Goal: Information Seeking & Learning: Learn about a topic

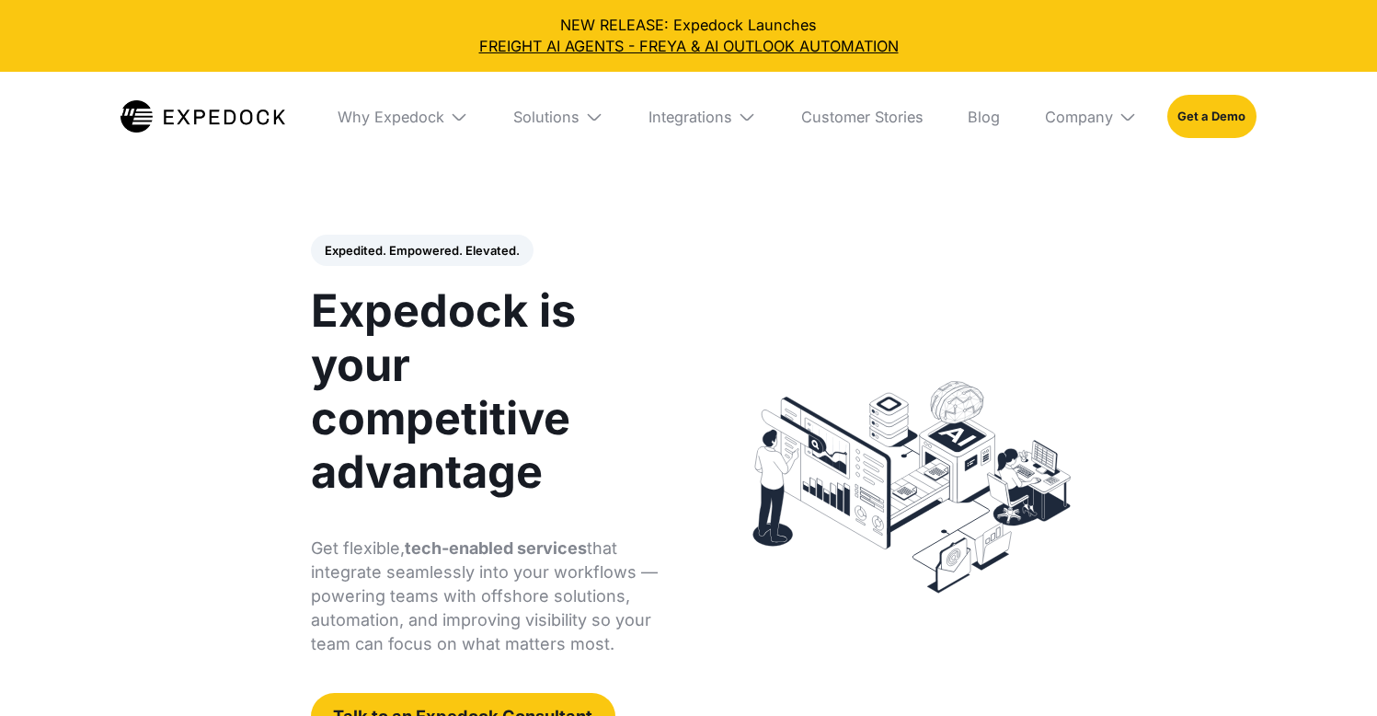
select select
click at [179, 95] on link at bounding box center [202, 116] width 165 height 89
select select
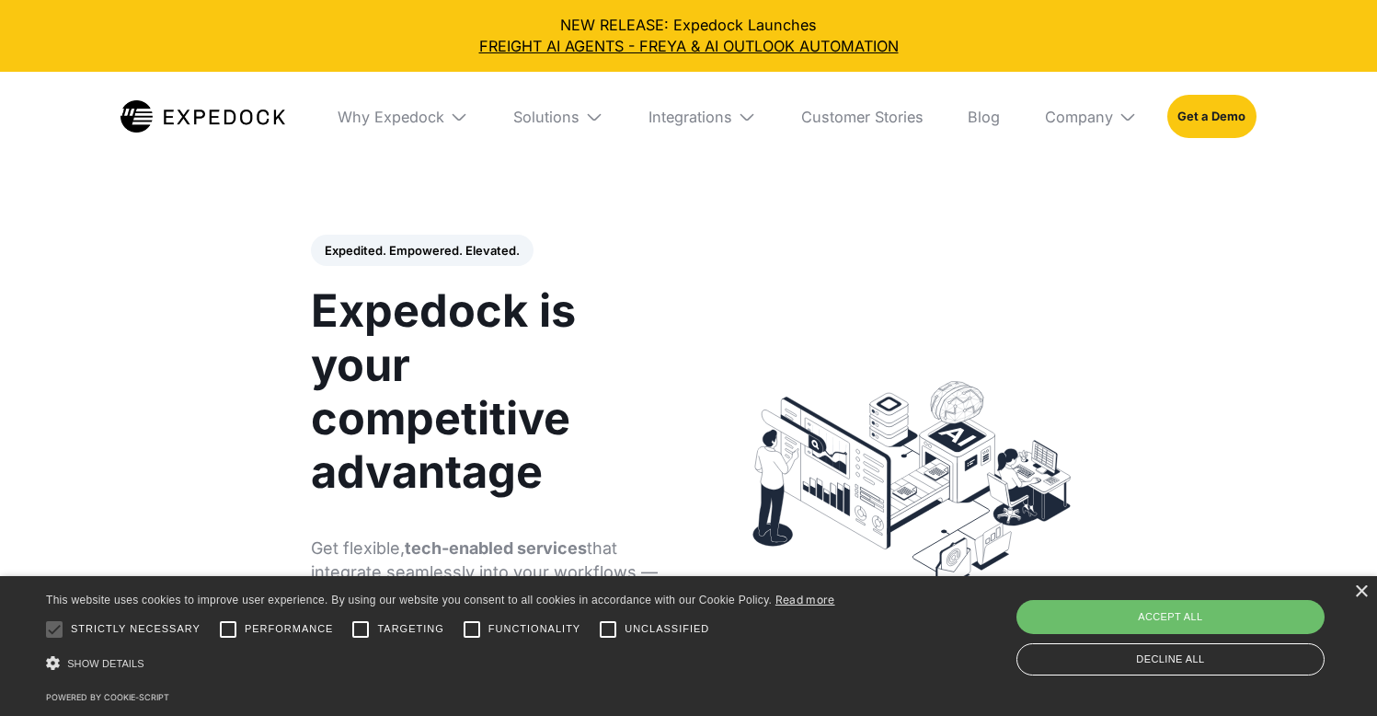
click at [179, 116] on img at bounding box center [202, 116] width 165 height 33
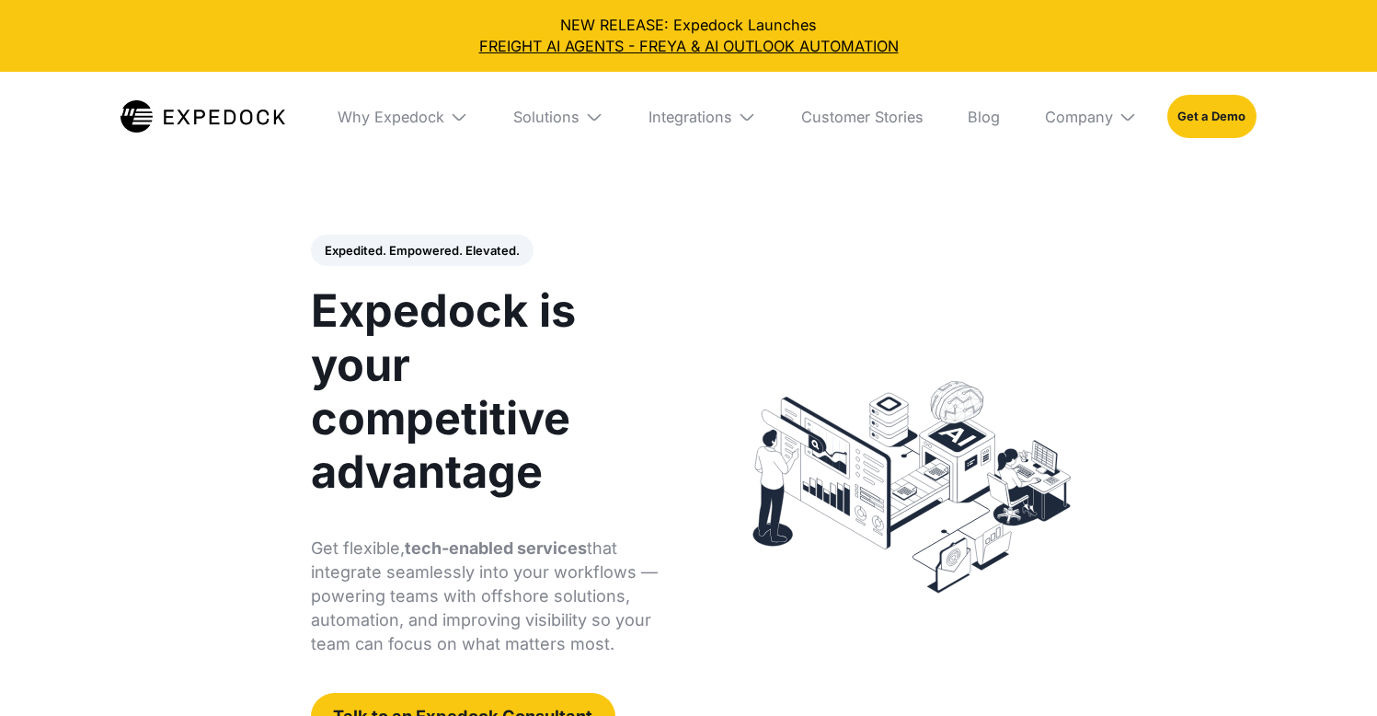
select select
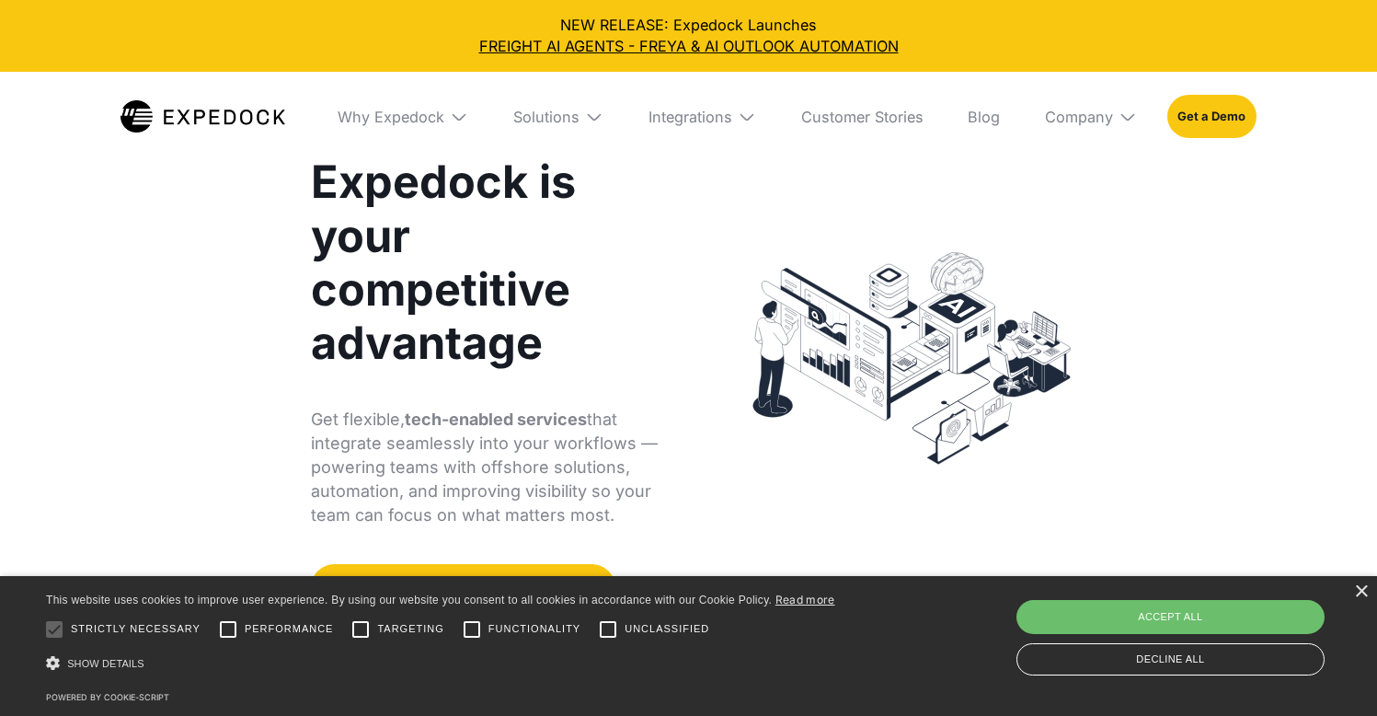
click at [473, 354] on h1 "Expedock is your competitive advantage" at bounding box center [490, 262] width 359 height 215
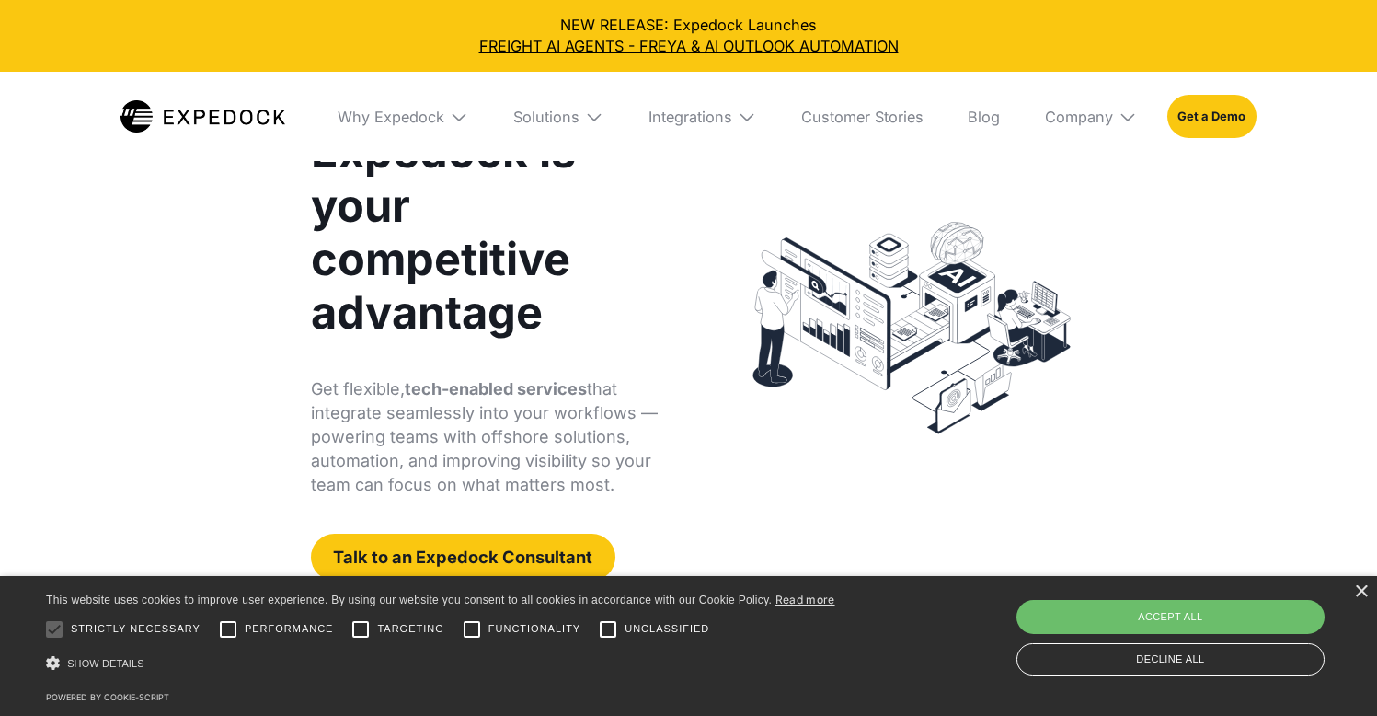
click at [487, 397] on strong "tech-enabled services" at bounding box center [496, 388] width 182 height 19
click at [487, 397] on strong "tech-enabled services" at bounding box center [496, 387] width 182 height 19
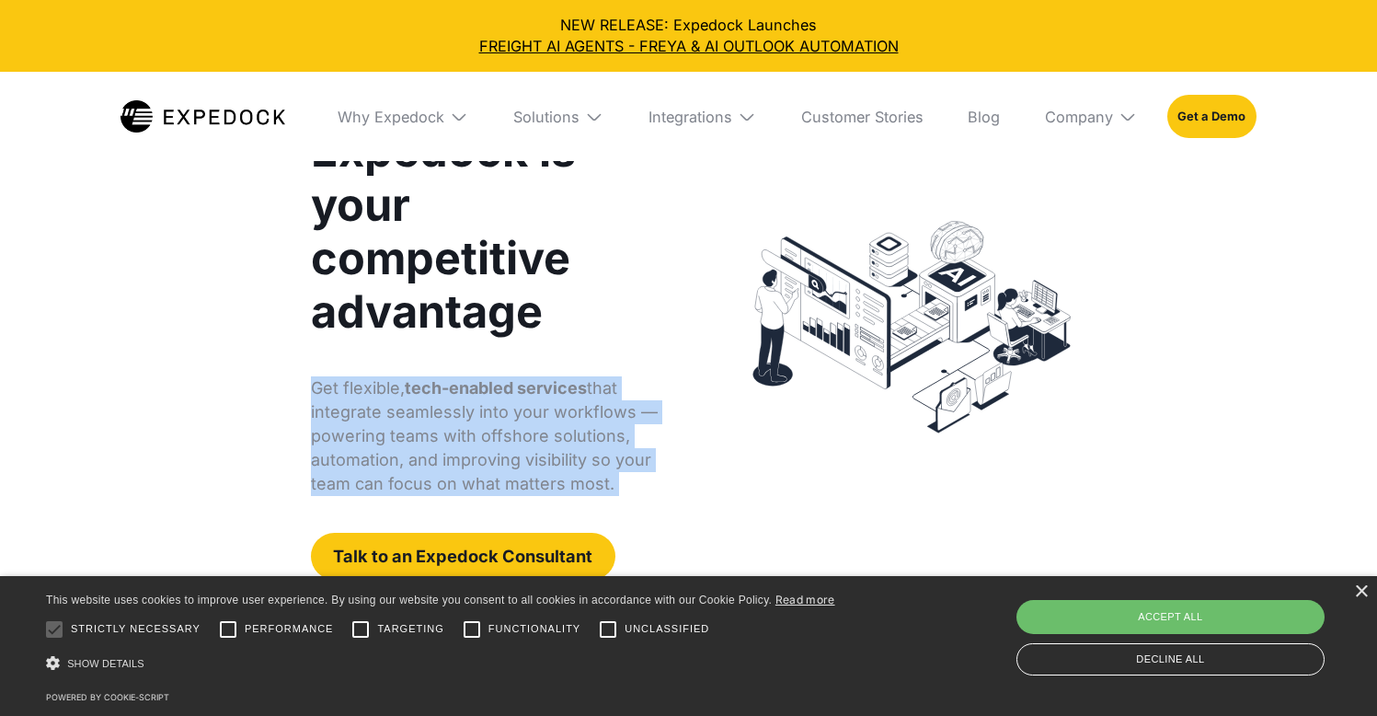
scroll to position [161, 0]
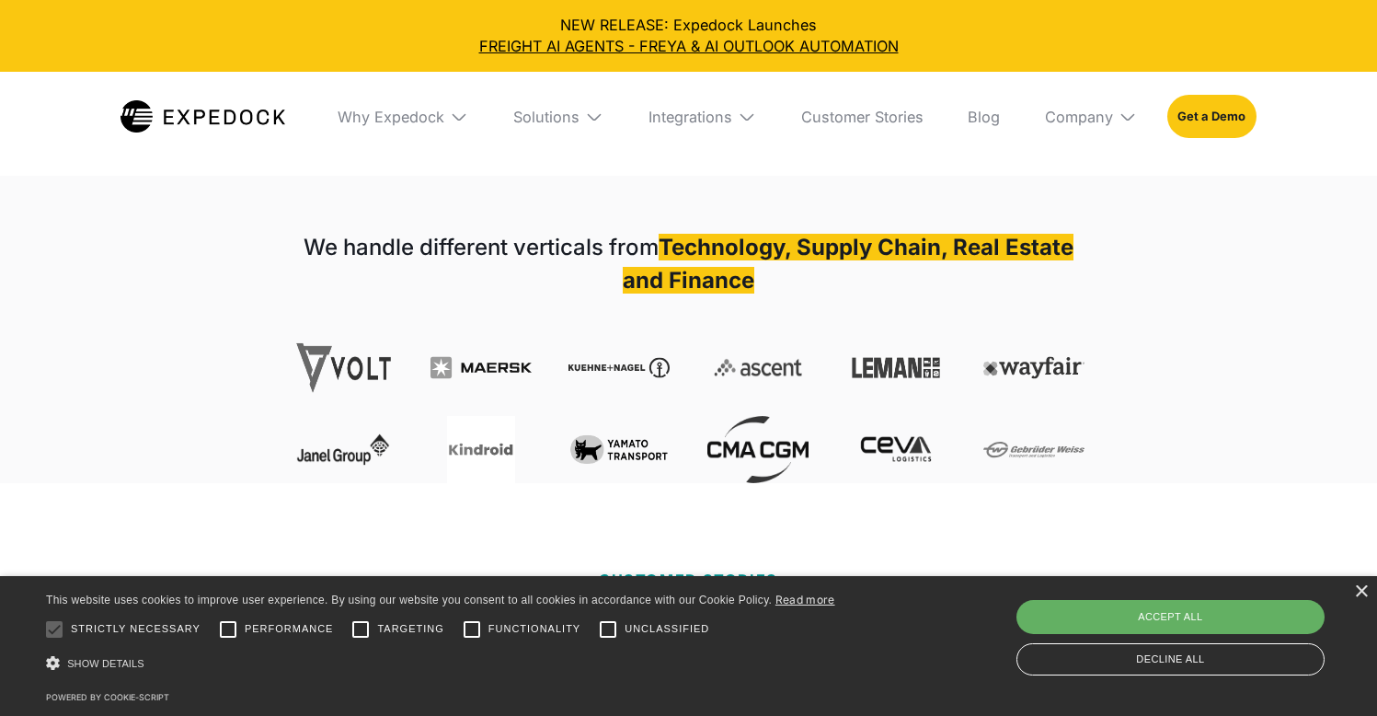
click at [1121, 610] on div "Accept all" at bounding box center [1170, 616] width 308 height 33
checkbox input "true"
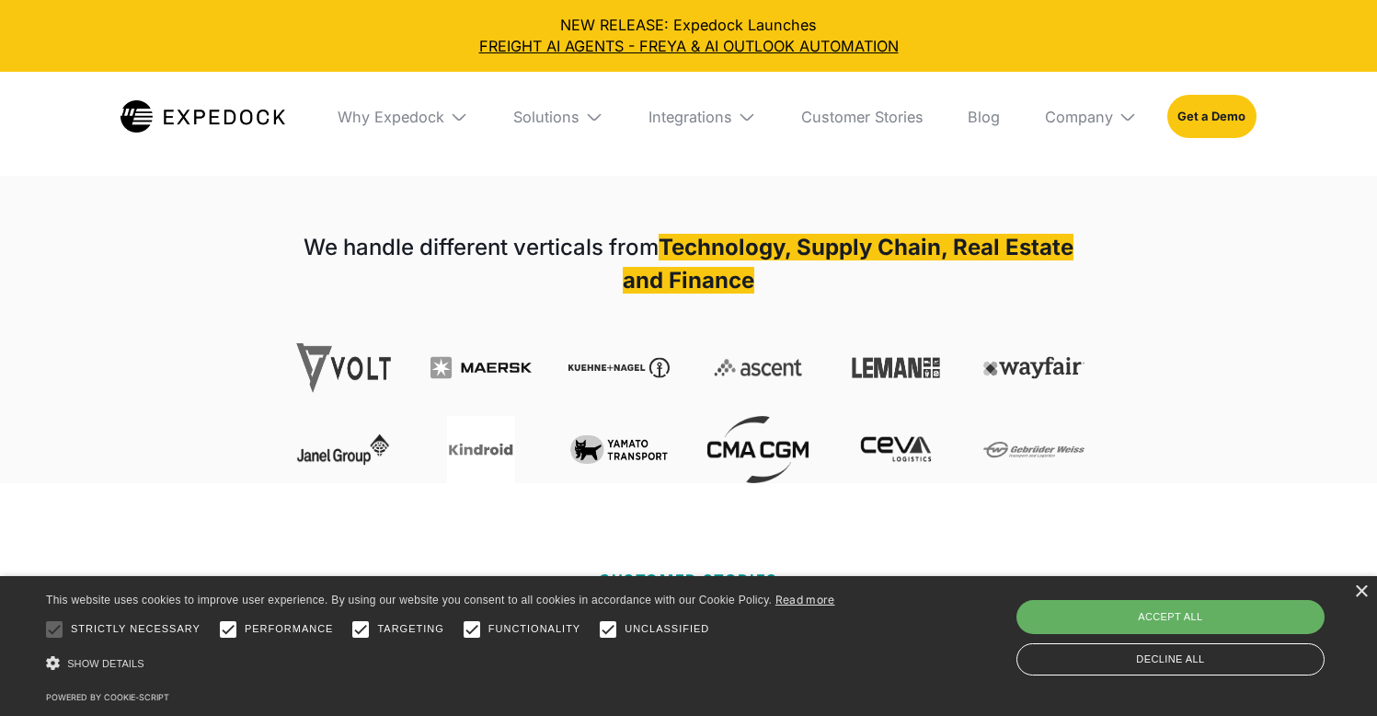
scroll to position [620, 0]
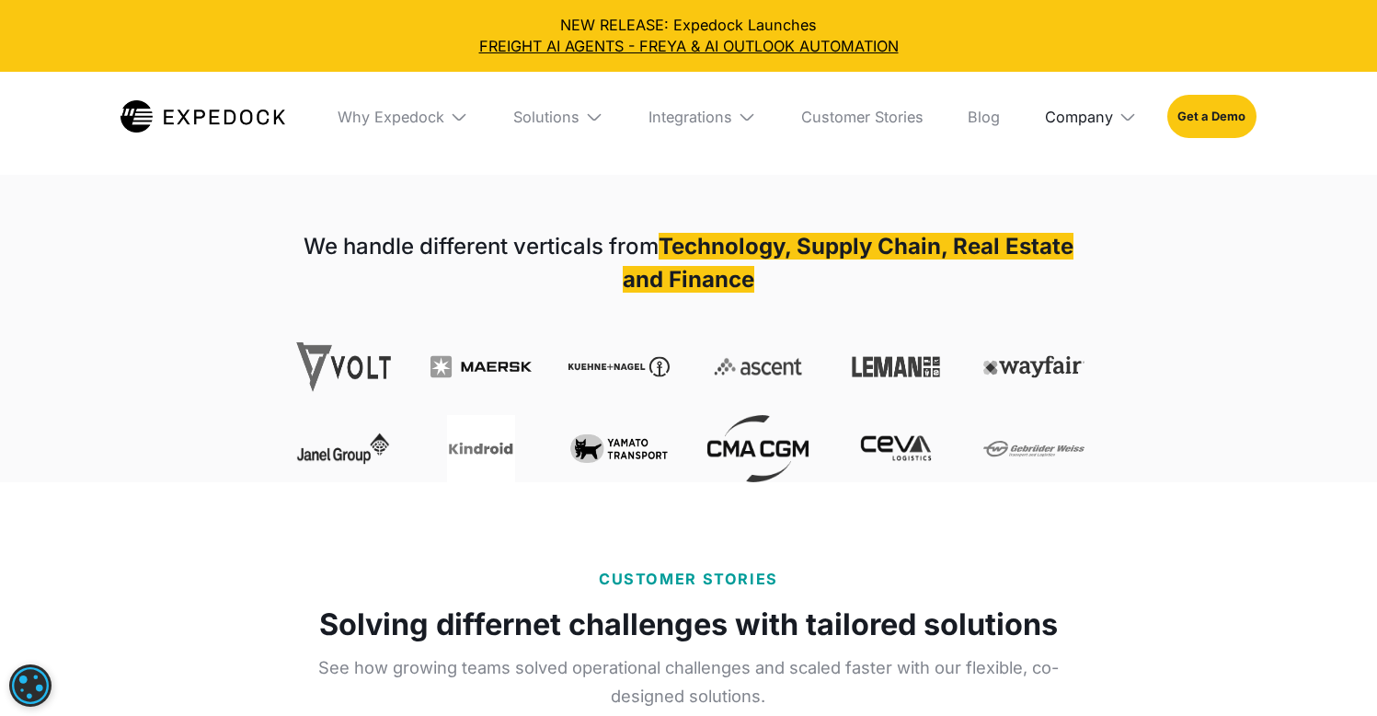
click at [1068, 116] on div "Company" at bounding box center [1079, 117] width 68 height 18
click at [1069, 192] on link "About Us" at bounding box center [1091, 185] width 122 height 49
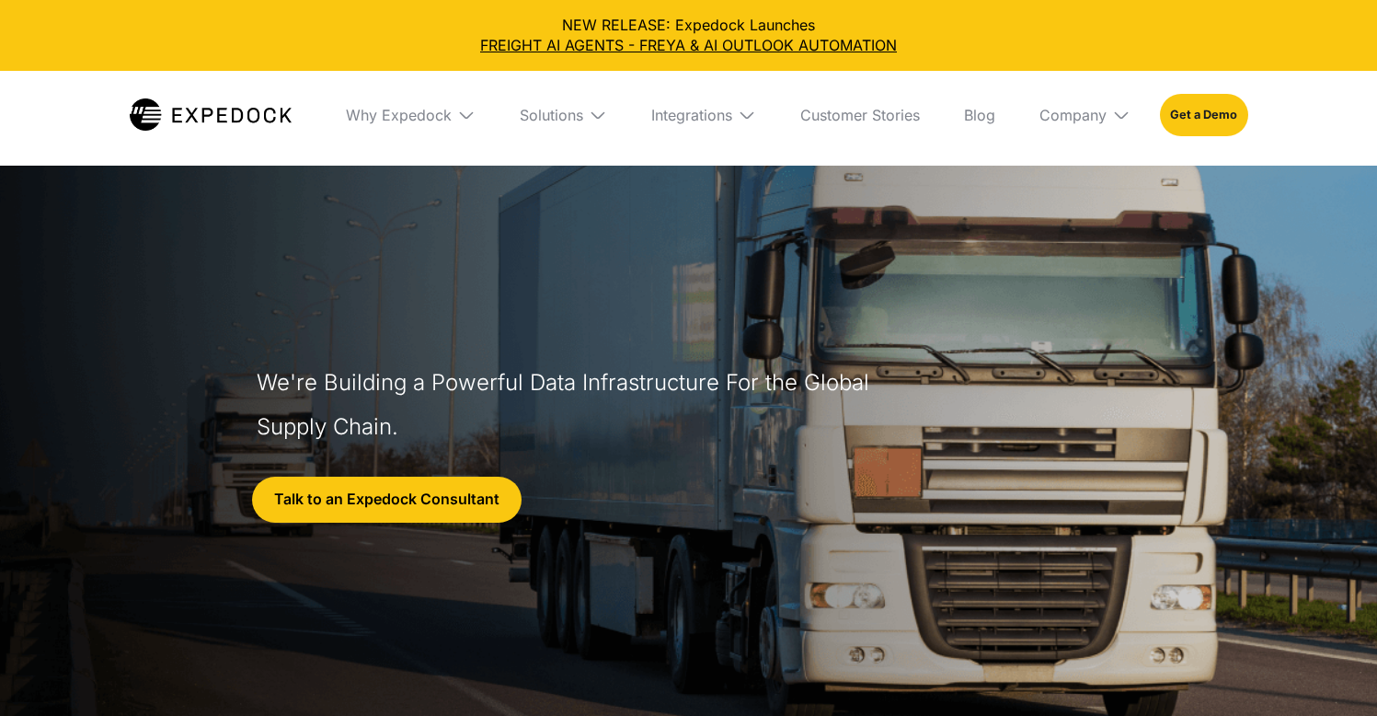
select select
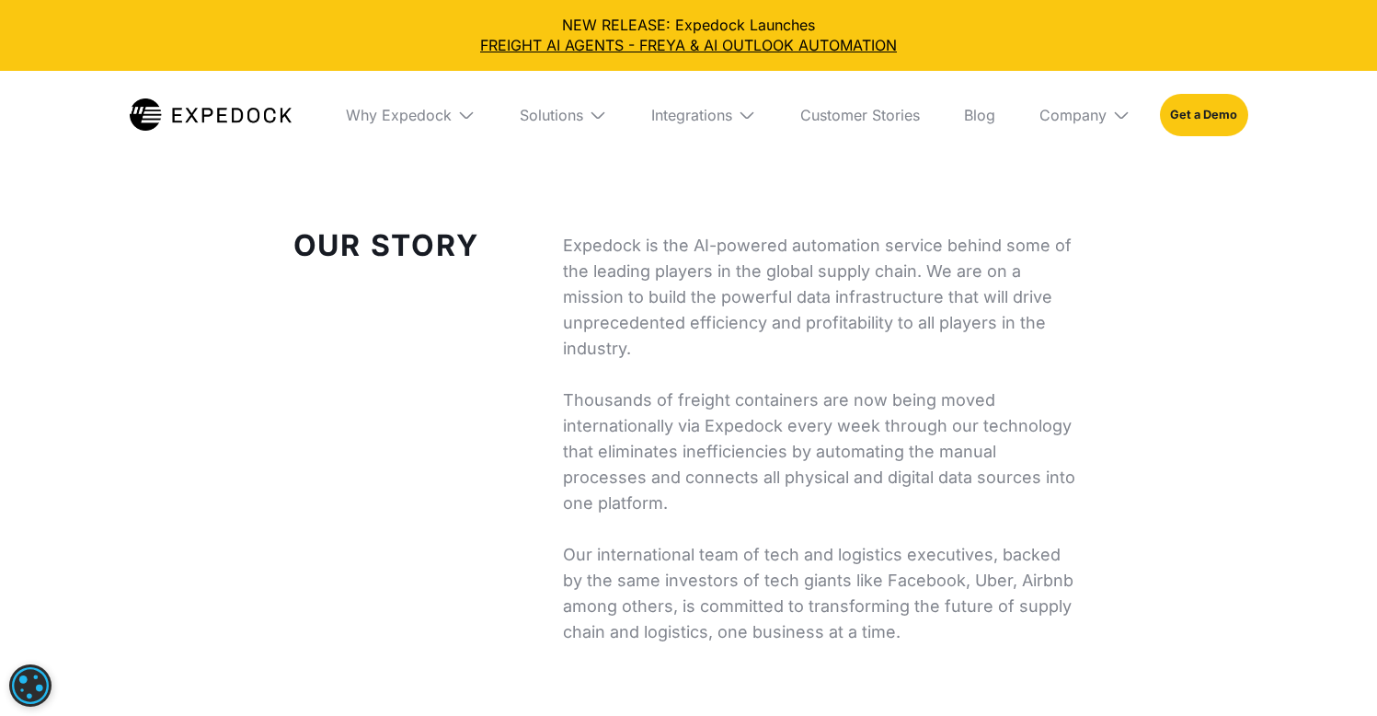
scroll to position [648, 0]
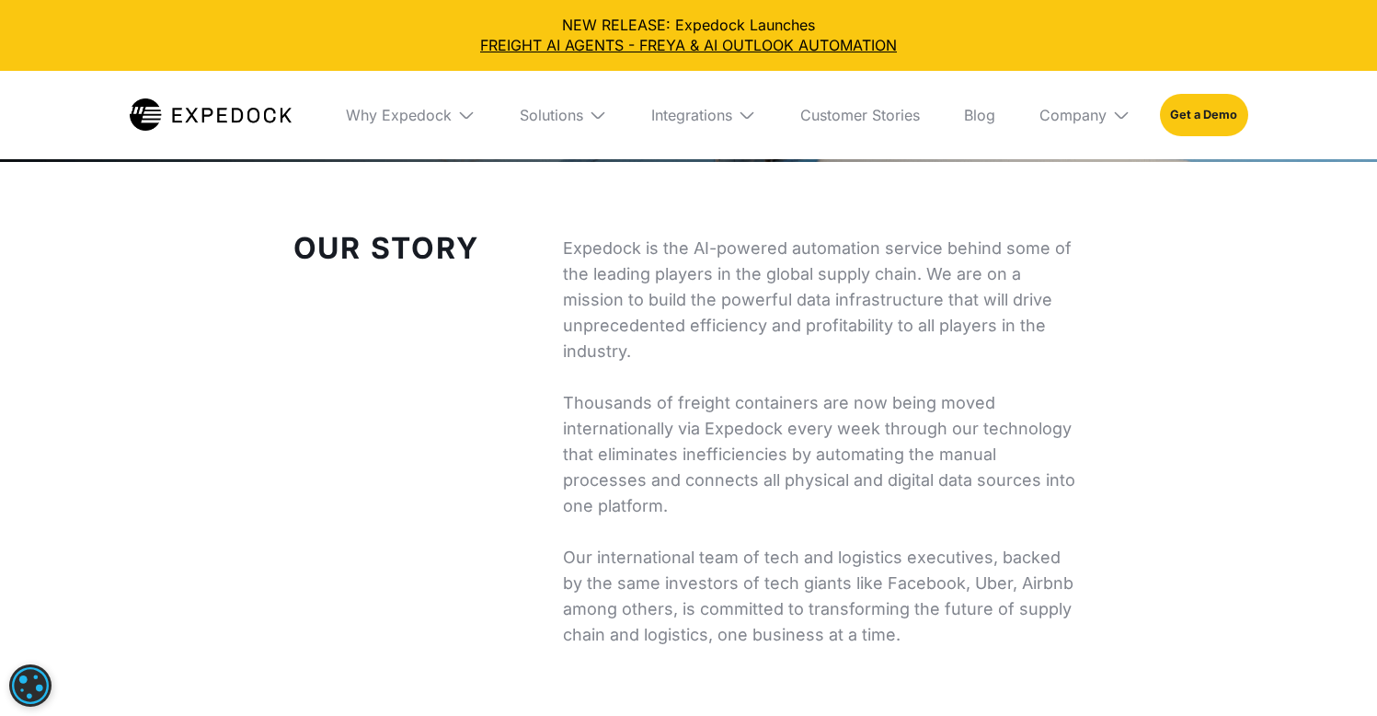
click at [776, 269] on p "Expedock is the AI-powered automation service behind some of the leading player…" at bounding box center [824, 441] width 522 height 412
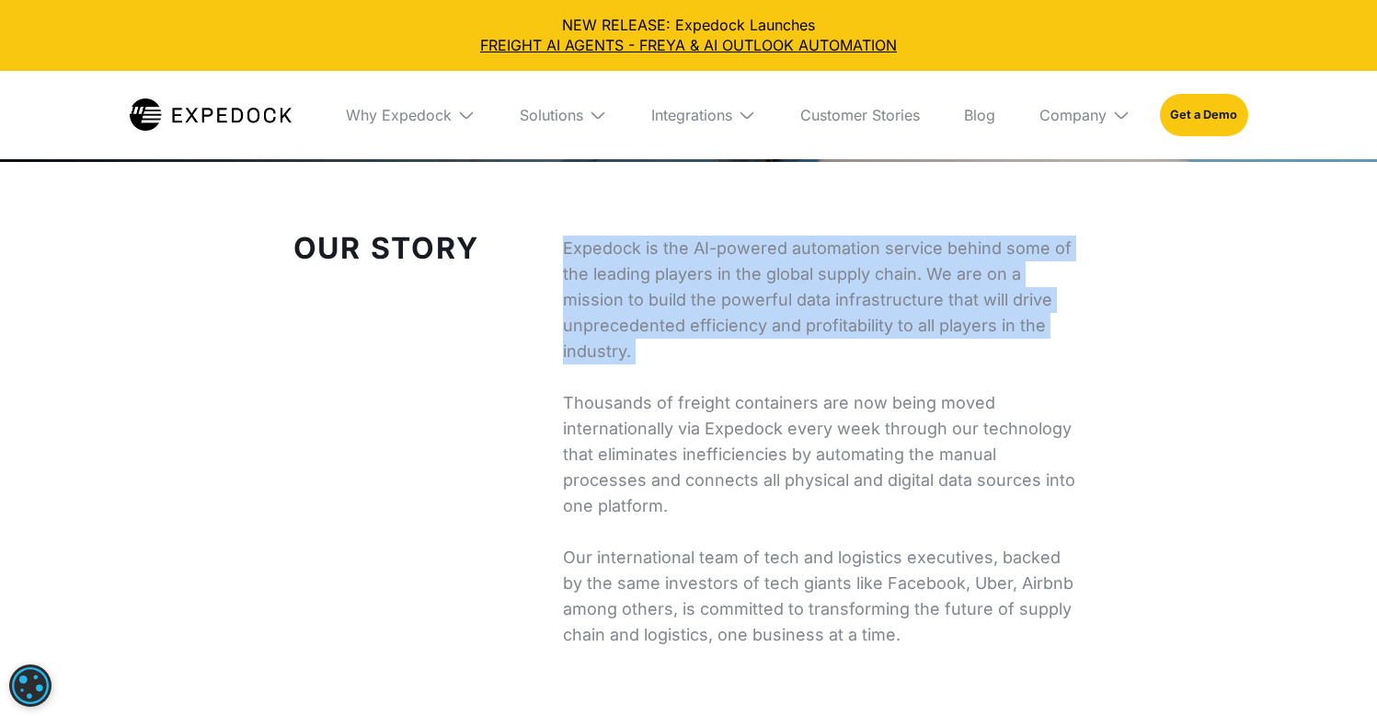
click at [898, 315] on p "Expedock is the AI-powered automation service behind some of the leading player…" at bounding box center [824, 441] width 522 height 412
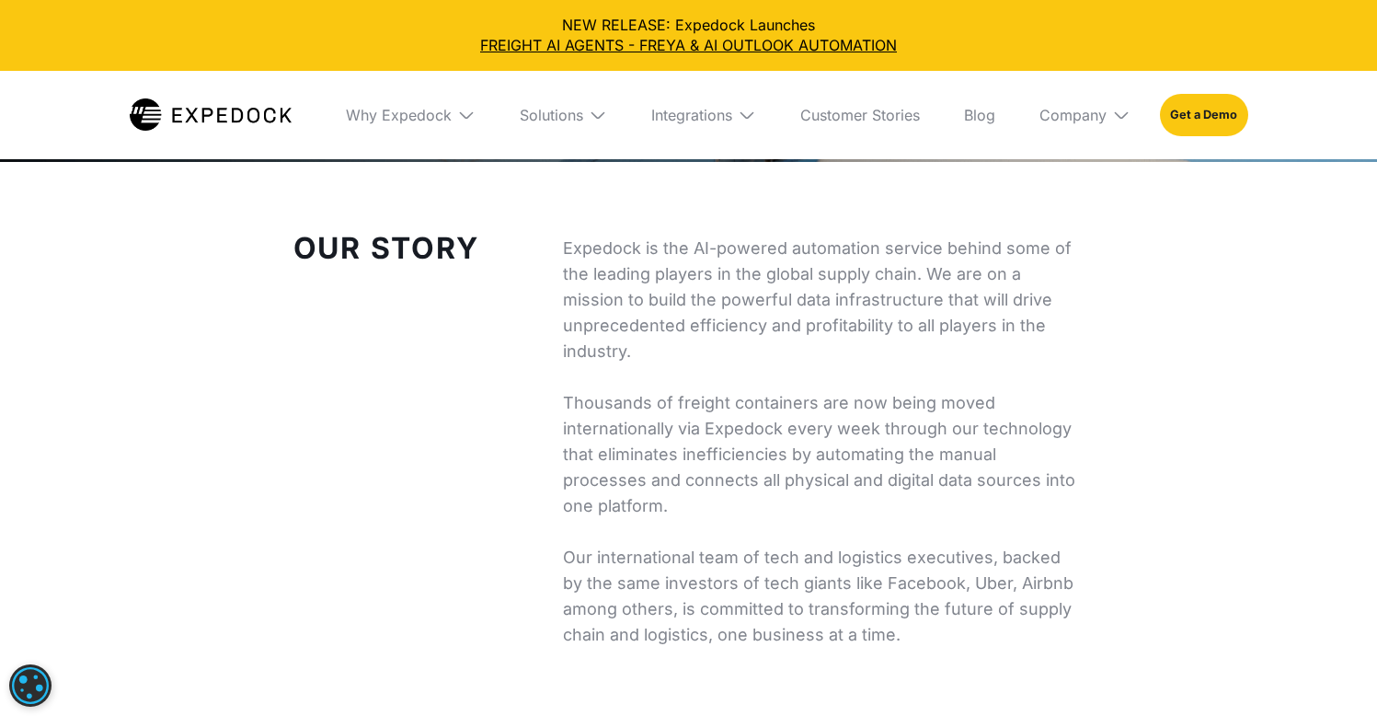
click at [898, 315] on p "Expedock is the AI-powered automation service behind some of the leading player…" at bounding box center [824, 441] width 522 height 412
click at [644, 283] on p "Expedock is the AI-powered automation service behind some of the leading player…" at bounding box center [824, 441] width 522 height 412
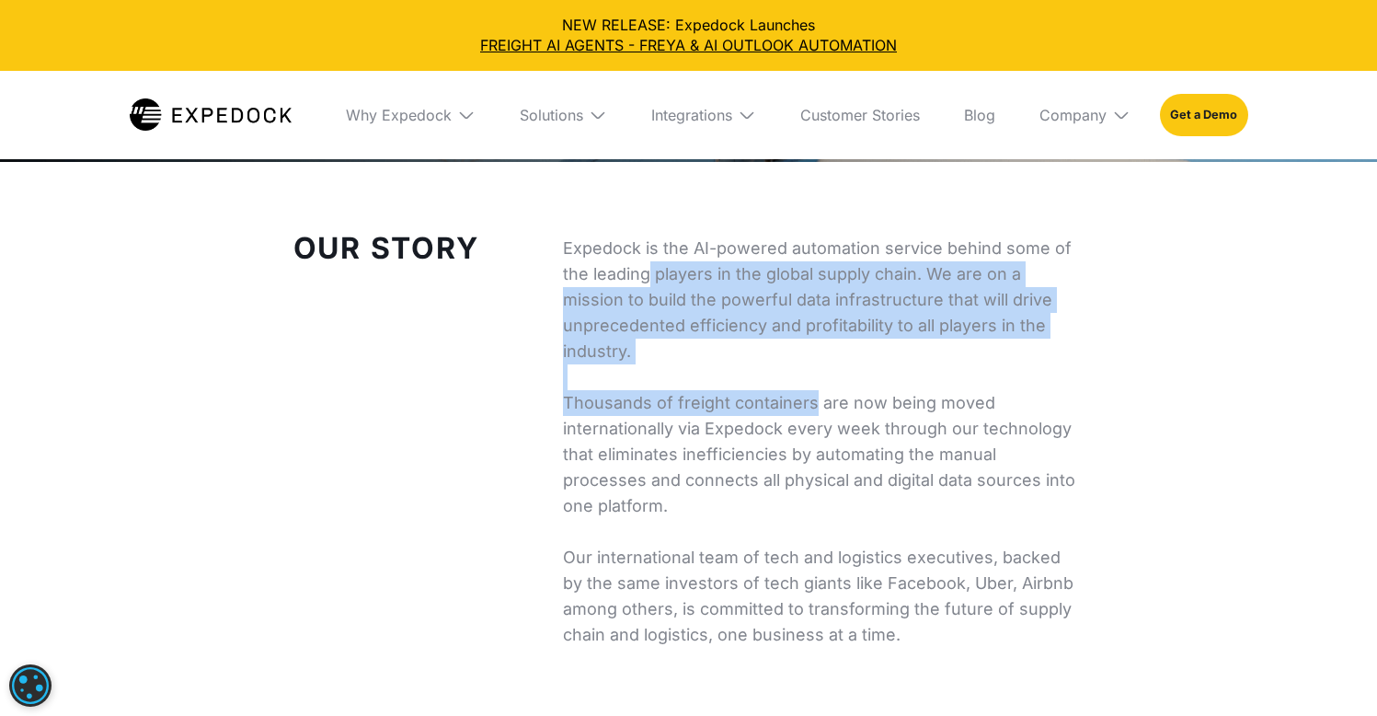
drag, startPoint x: 644, startPoint y: 283, endPoint x: 751, endPoint y: 394, distance: 153.5
click at [750, 395] on p "Expedock is the AI-powered automation service behind some of the leading player…" at bounding box center [824, 441] width 522 height 412
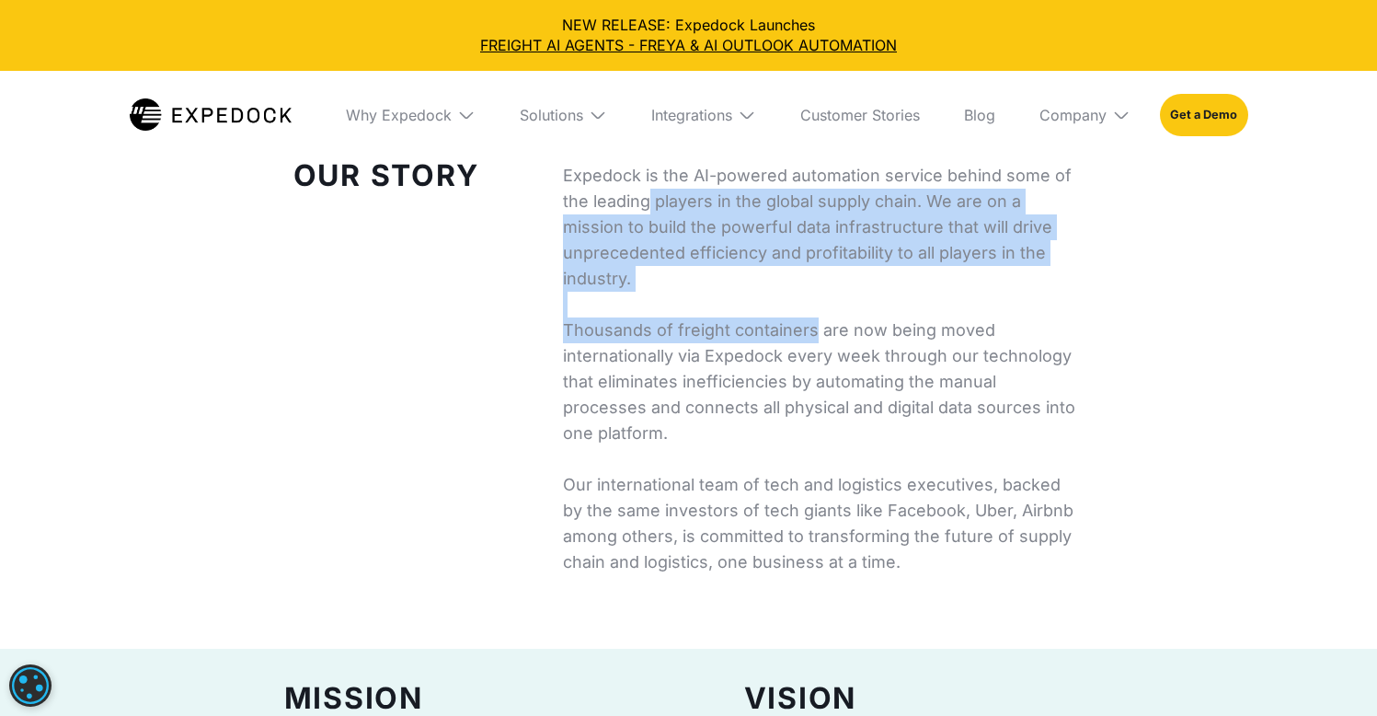
scroll to position [721, 0]
click at [754, 367] on p "Expedock is the AI-powered automation service behind some of the leading player…" at bounding box center [824, 368] width 522 height 412
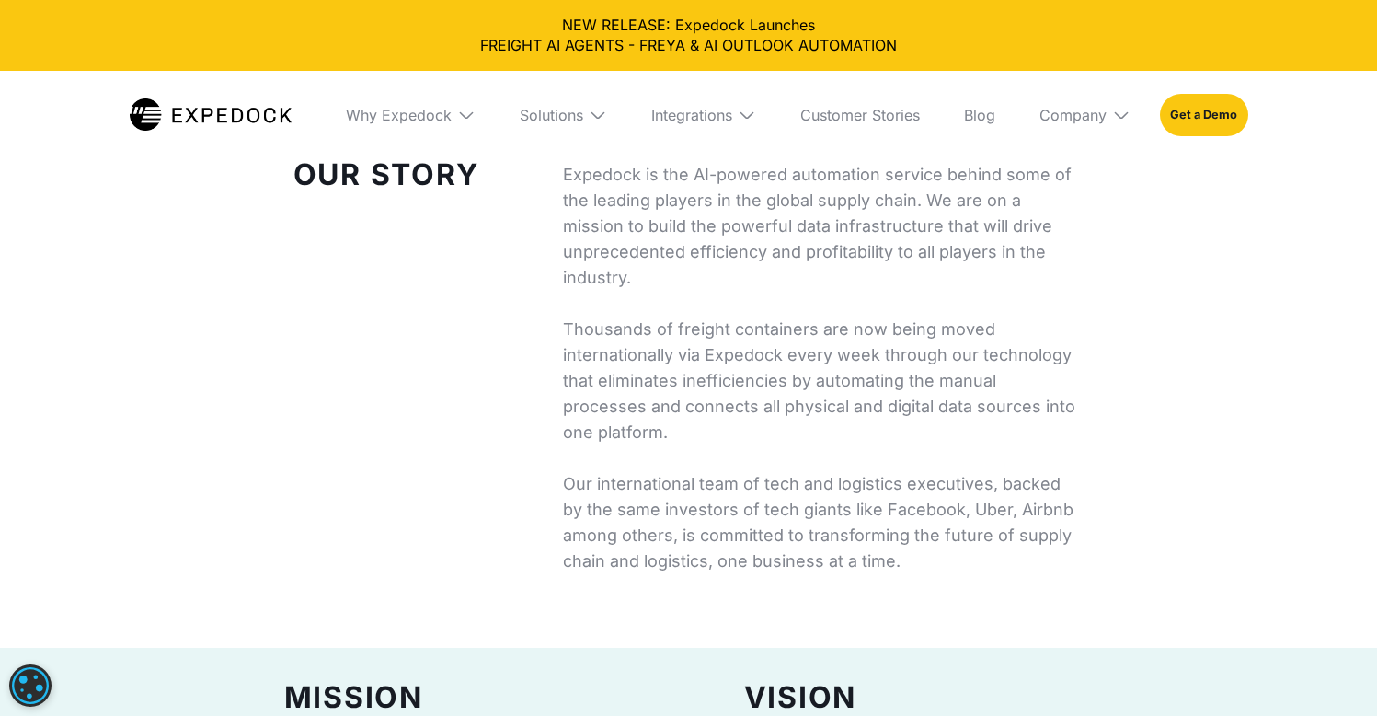
click at [754, 367] on p "Expedock is the AI-powered automation service behind some of the leading player…" at bounding box center [824, 368] width 522 height 412
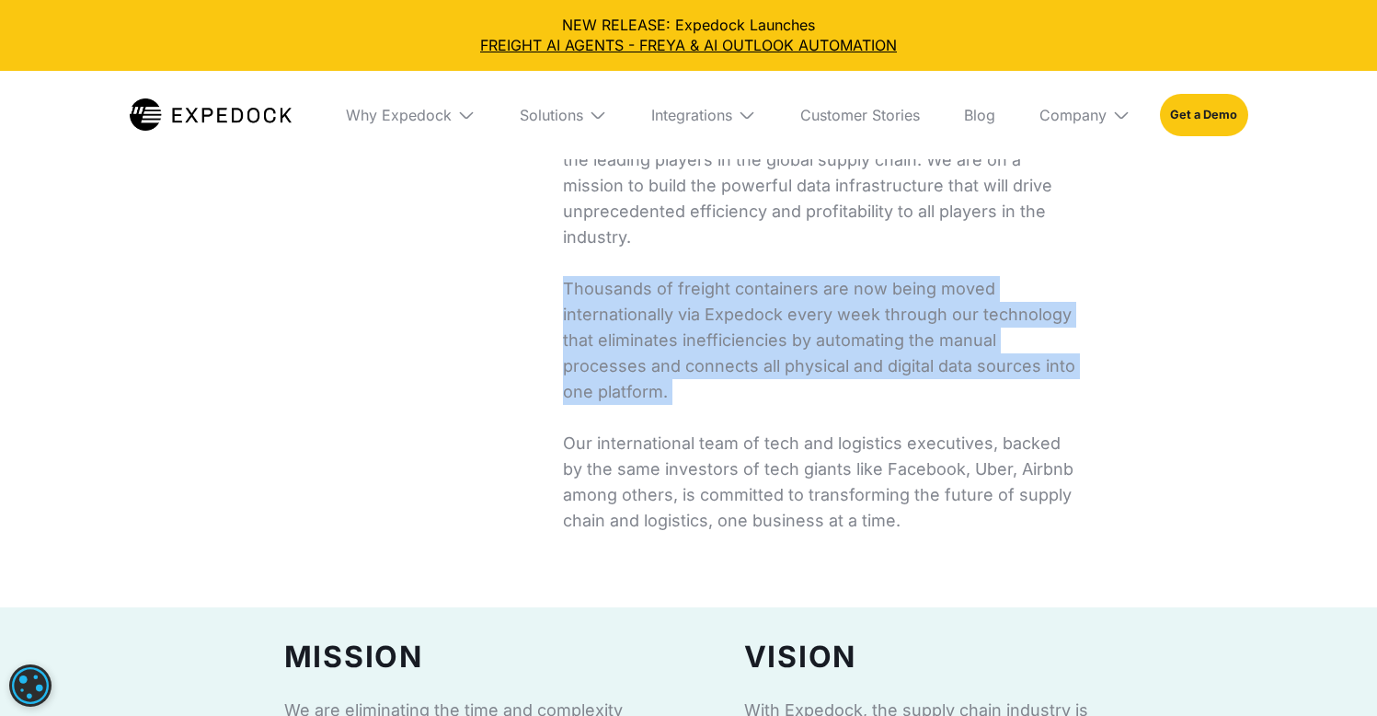
scroll to position [762, 0]
click at [754, 367] on p "Expedock is the AI-powered automation service behind some of the leading player…" at bounding box center [824, 326] width 522 height 412
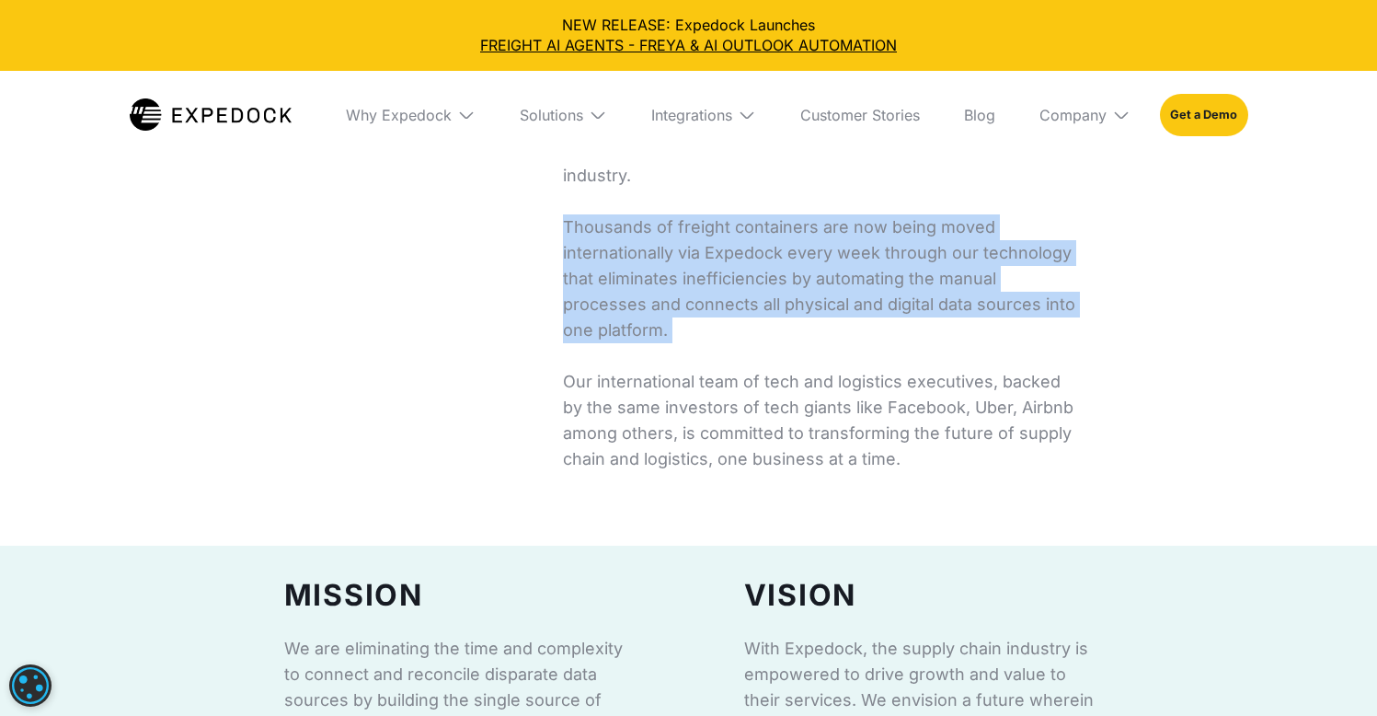
scroll to position [832, 0]
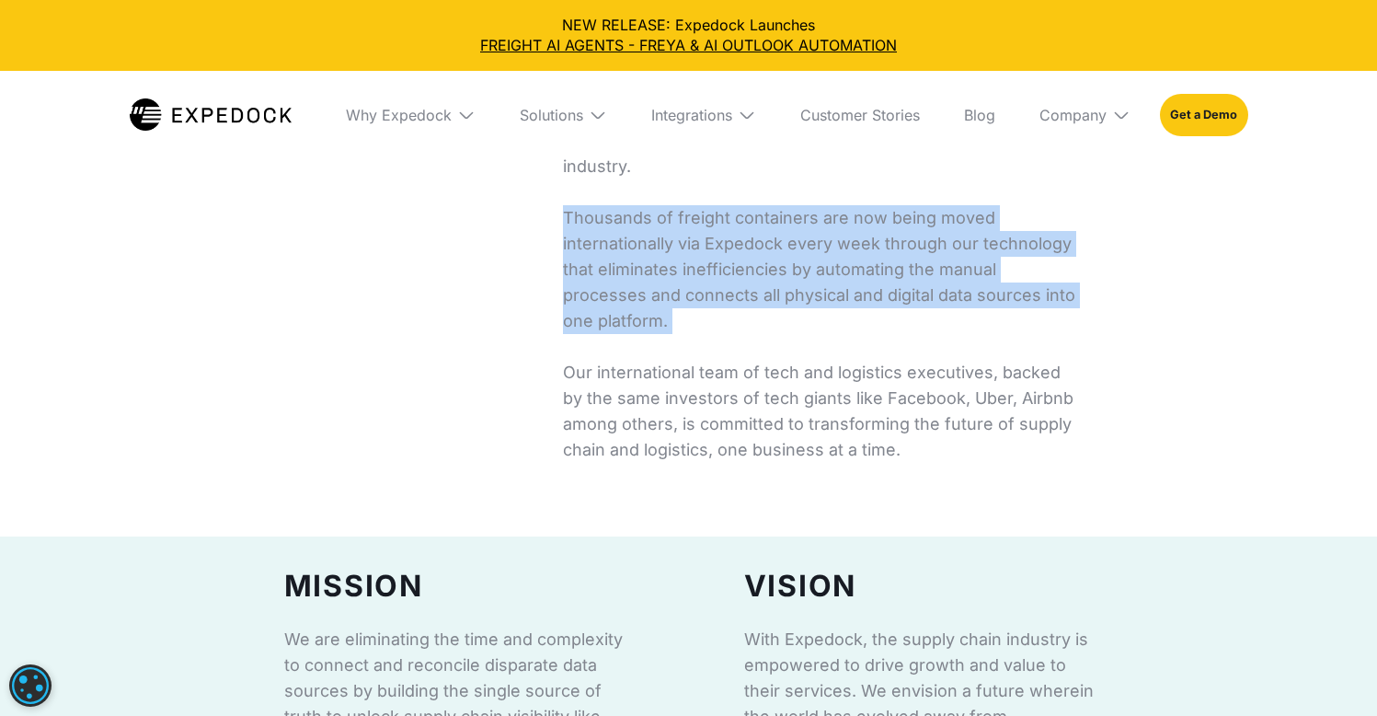
click at [705, 174] on p "Expedock is the AI-powered automation service behind some of the leading player…" at bounding box center [824, 257] width 522 height 412
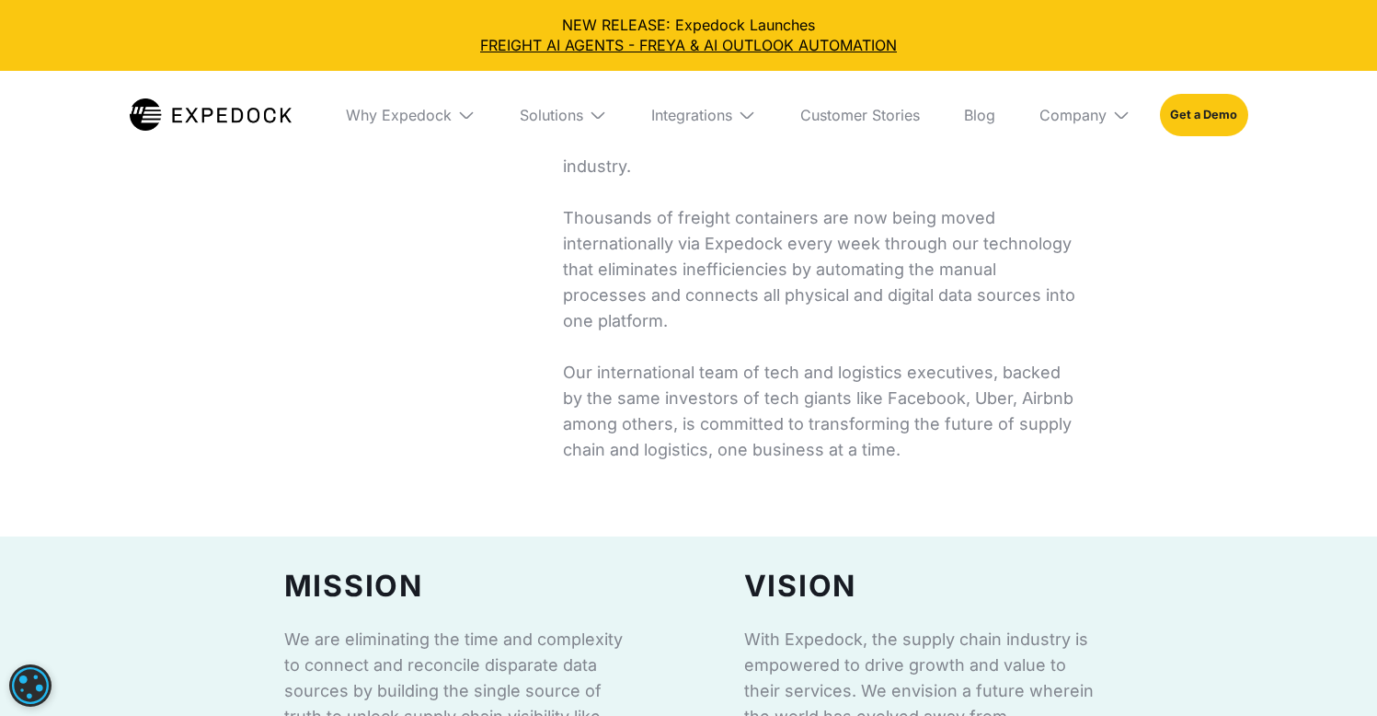
click at [705, 174] on p "Expedock is the AI-powered automation service behind some of the leading player…" at bounding box center [824, 257] width 522 height 412
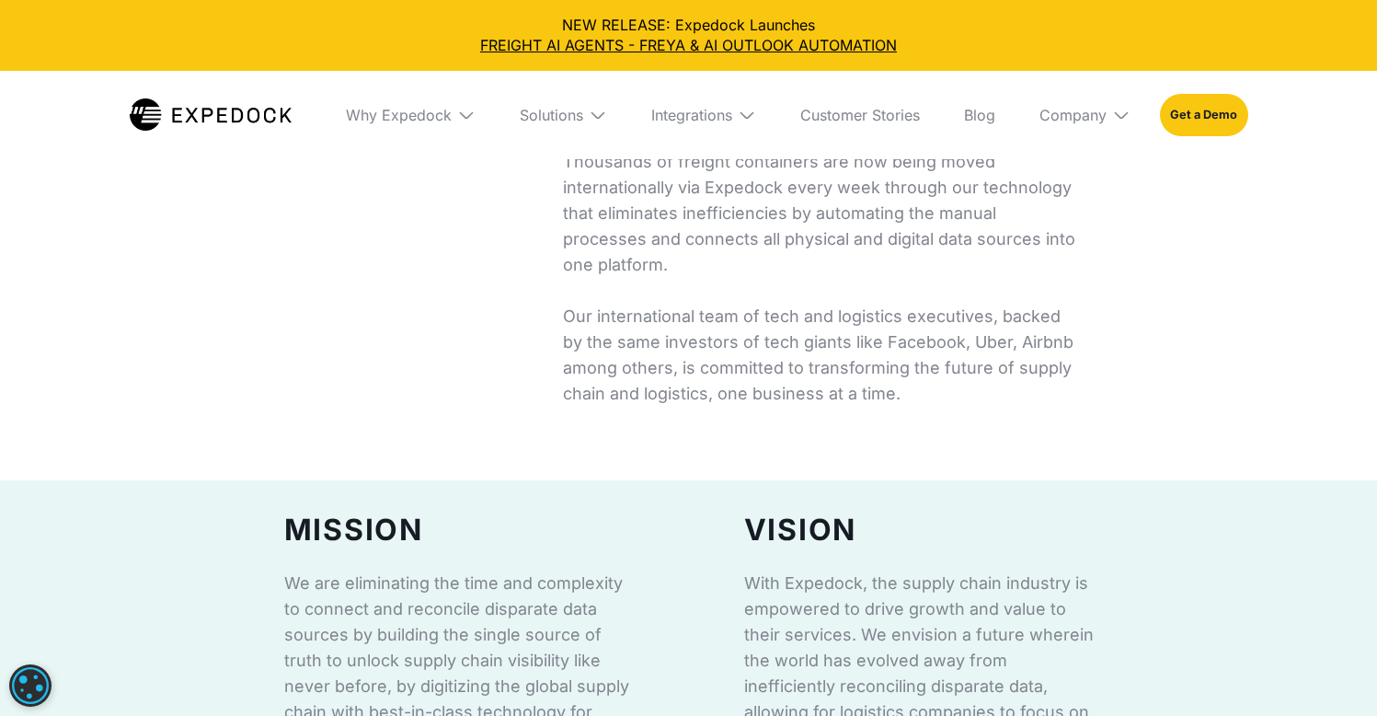
scroll to position [889, 0]
click at [728, 317] on p "Expedock is the AI-powered automation service behind some of the leading player…" at bounding box center [824, 200] width 522 height 412
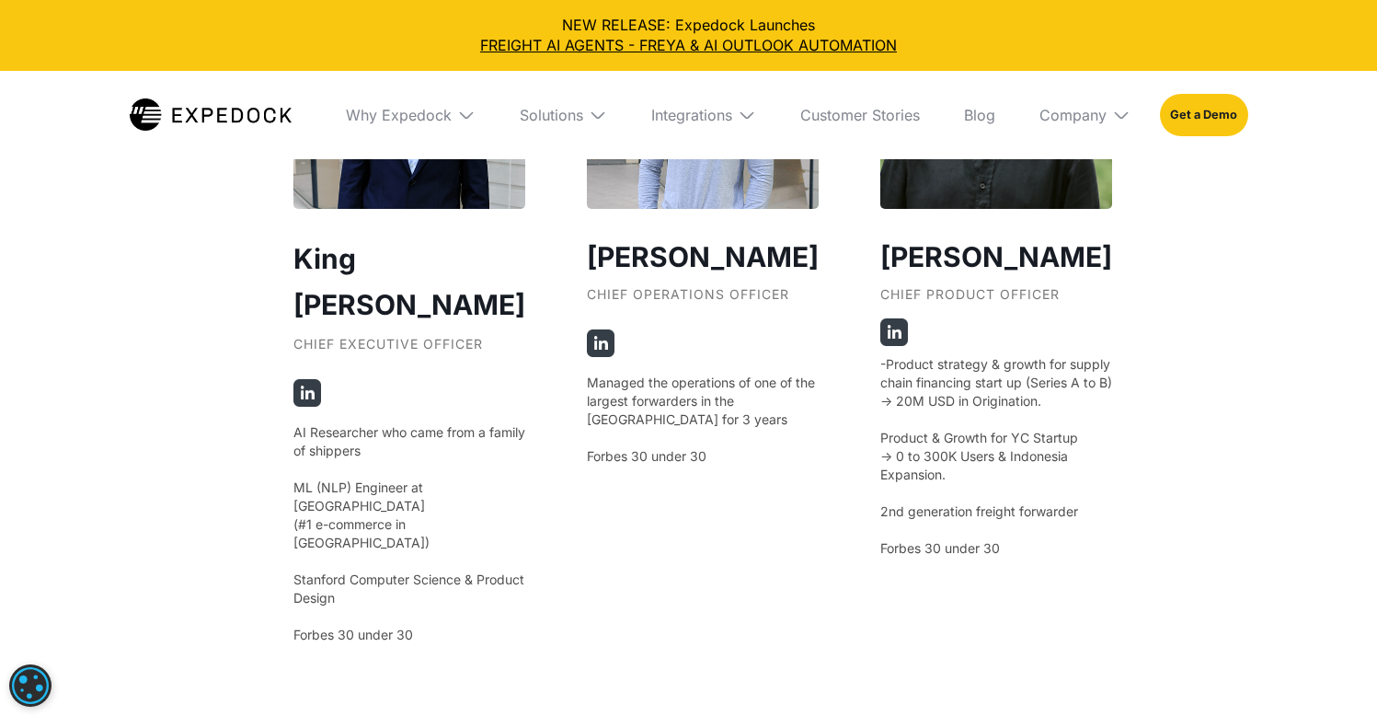
scroll to position [3523, 0]
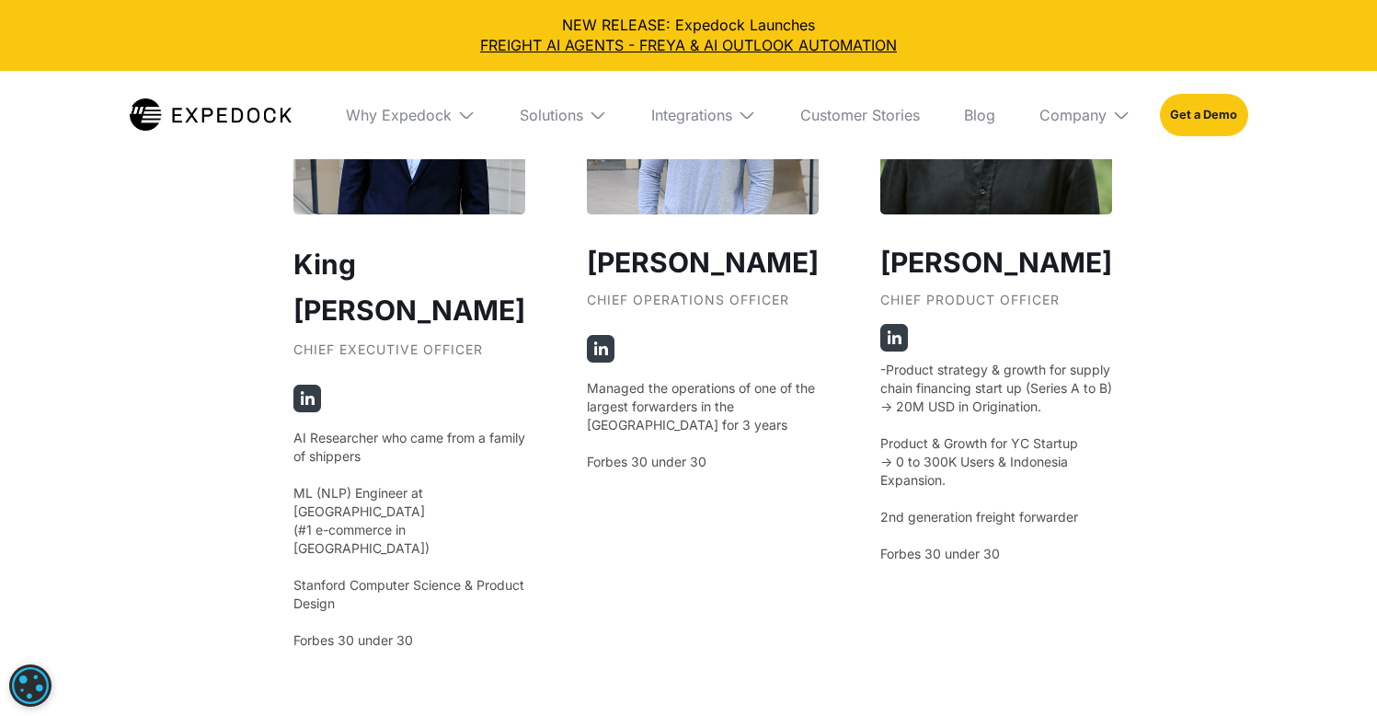
click at [300, 384] on img at bounding box center [307, 398] width 28 height 28
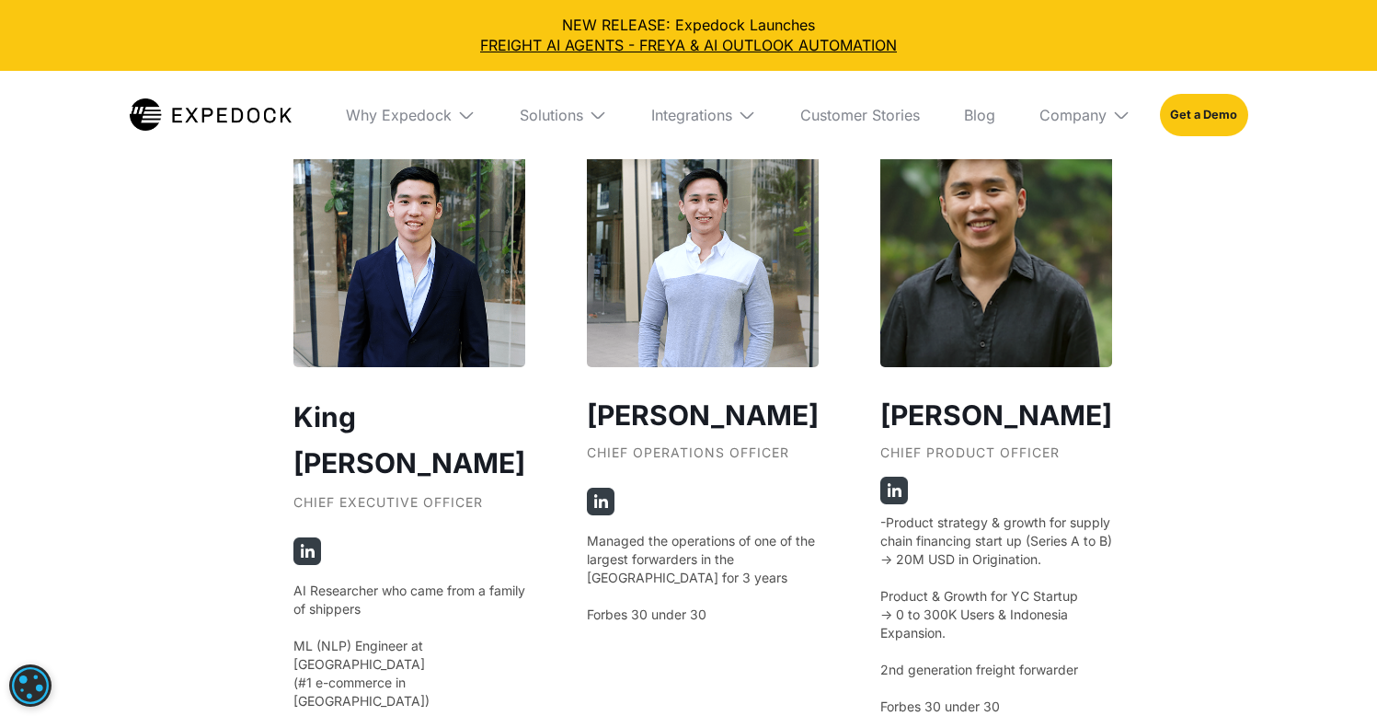
scroll to position [3371, 0]
click at [587, 489] on img at bounding box center [601, 501] width 28 height 28
click at [899, 474] on div "Jig Young Chief Product Officer -Product strategy & growth for supply chain fin…" at bounding box center [996, 467] width 232 height 667
click at [885, 481] on img at bounding box center [894, 490] width 28 height 28
click at [880, 484] on img at bounding box center [894, 490] width 28 height 28
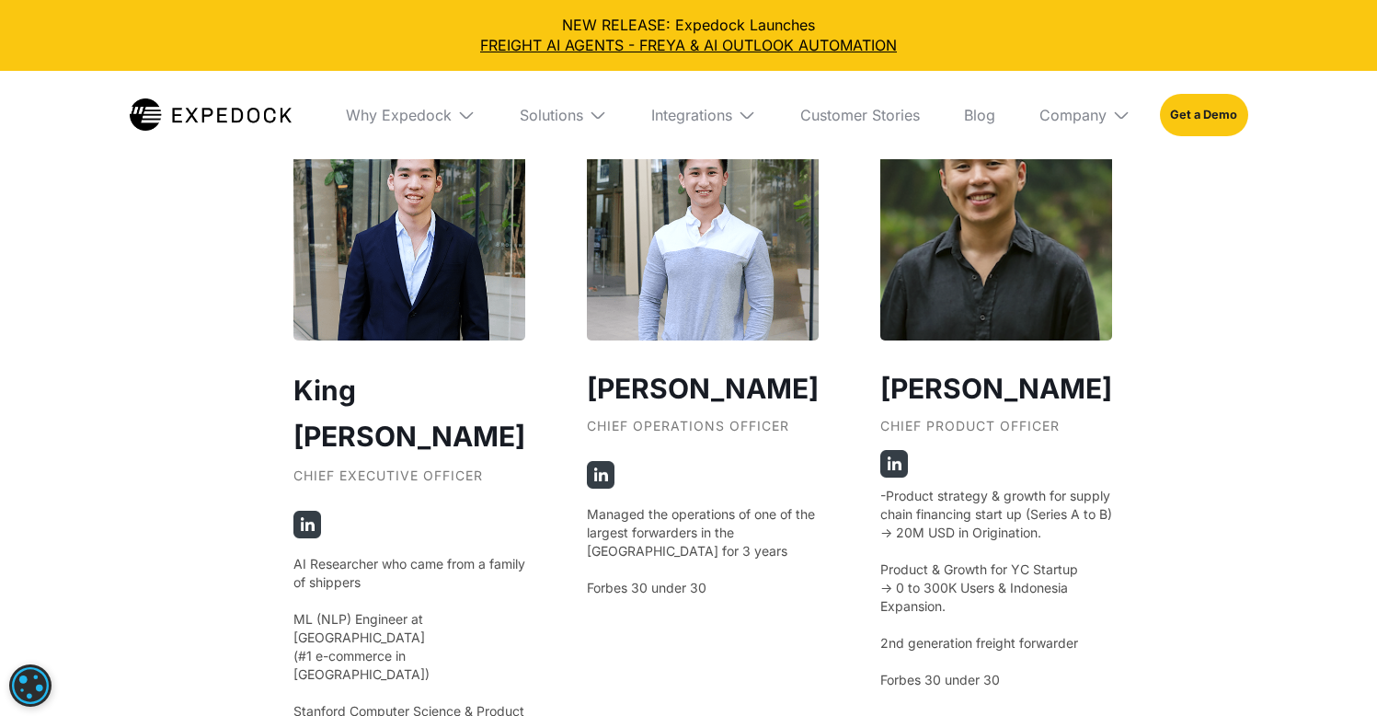
scroll to position [3434, 0]
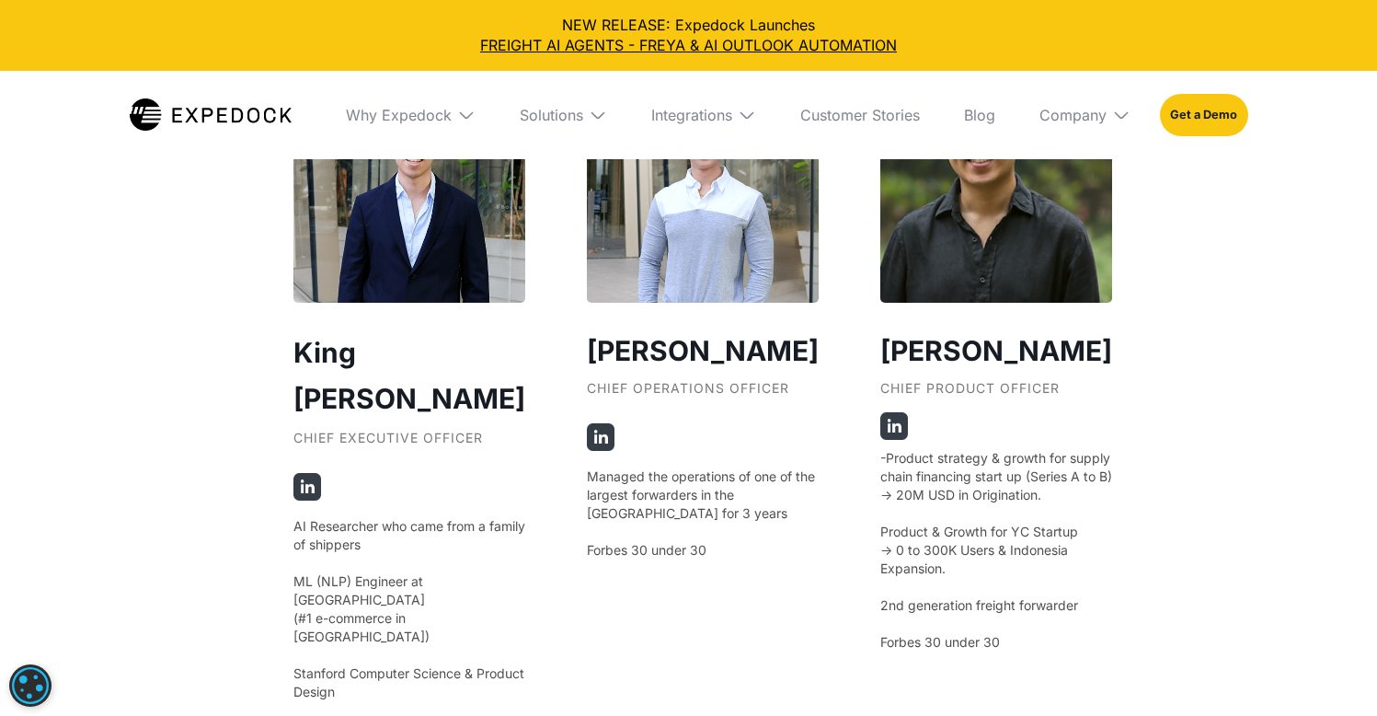
click at [880, 418] on img at bounding box center [894, 426] width 28 height 28
click at [880, 417] on img at bounding box center [894, 426] width 28 height 28
click at [896, 338] on h3 "Jig Young" at bounding box center [996, 350] width 232 height 42
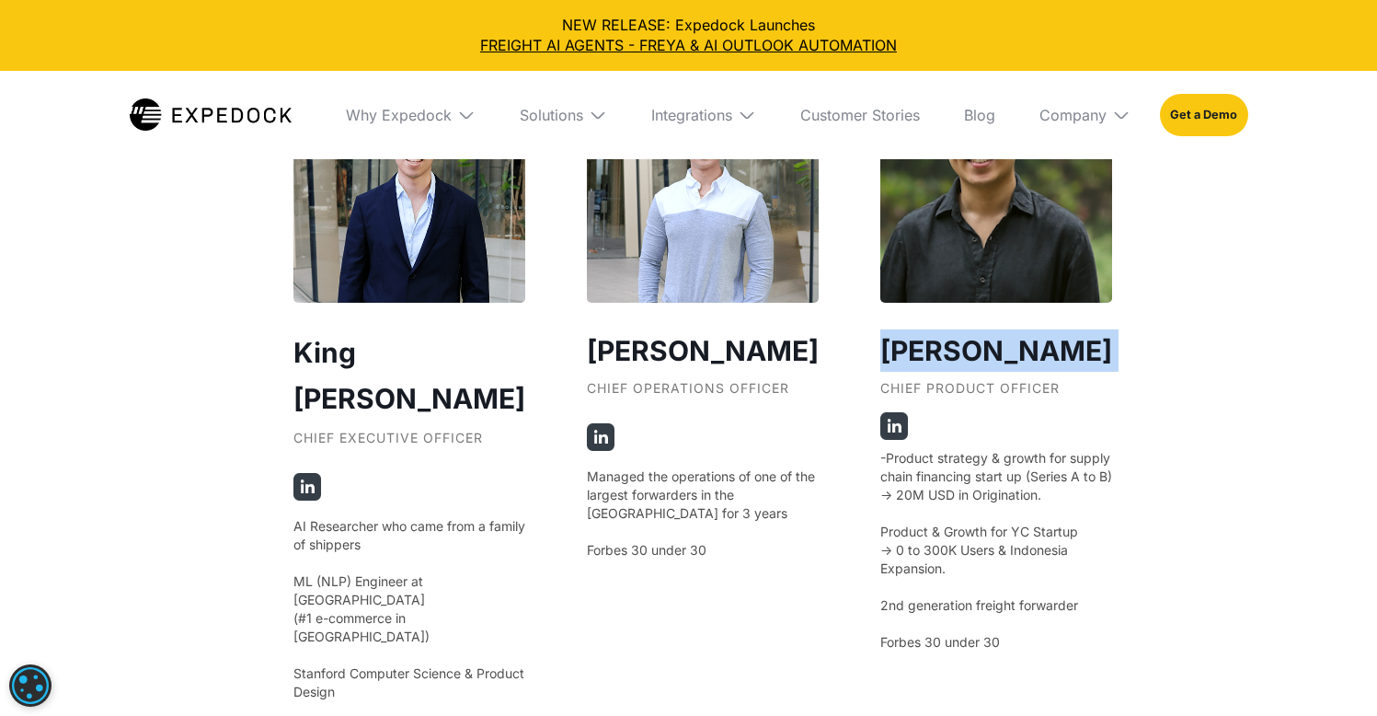
copy h3 "Jig Young"
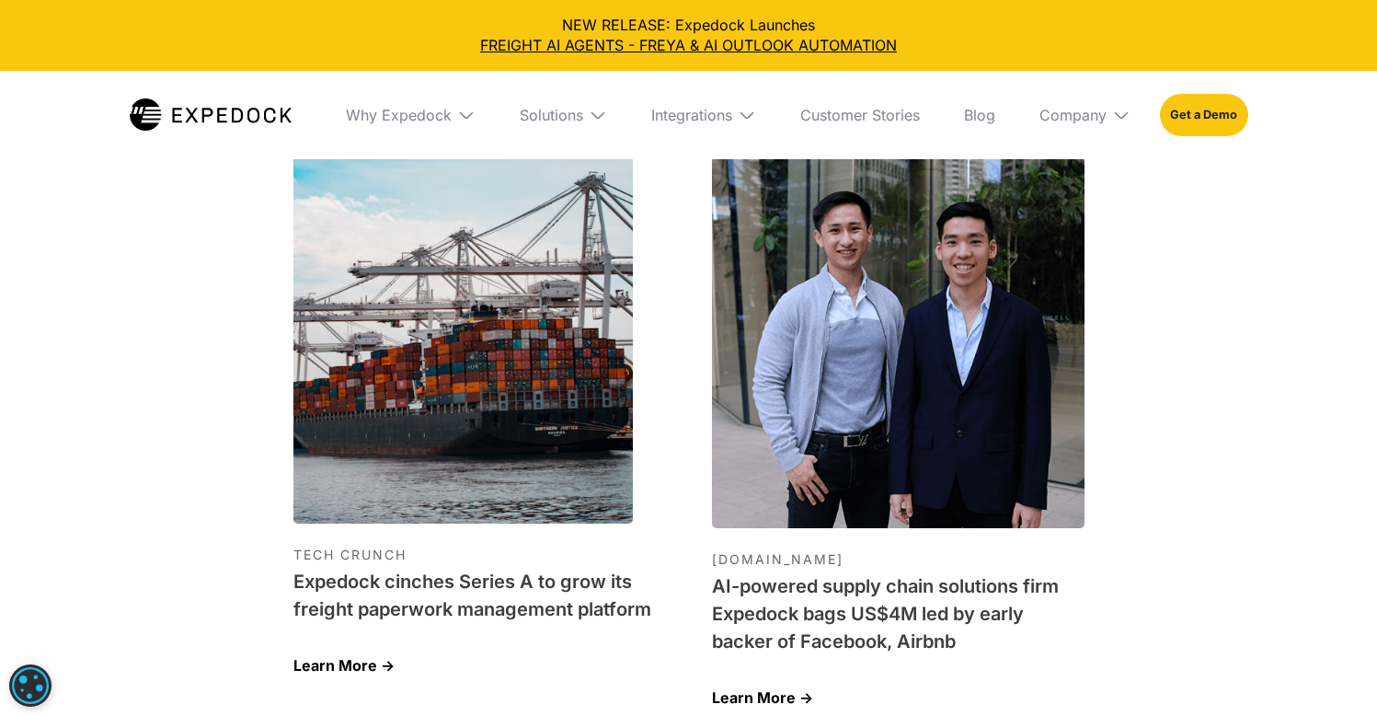
scroll to position [5787, 0]
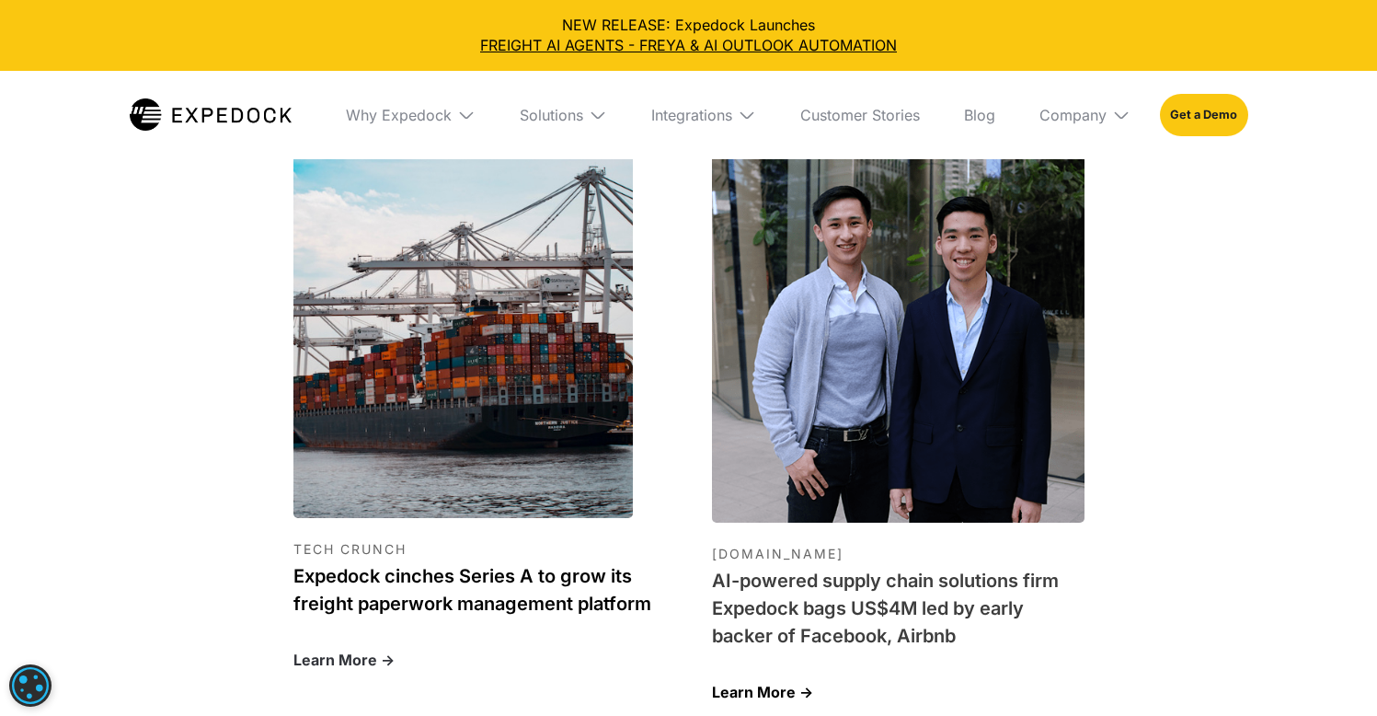
click at [598, 562] on h1 "Expedock cinches Series A to grow its freight paperwork management platform" at bounding box center [479, 589] width 373 height 55
